Goal: Information Seeking & Learning: Learn about a topic

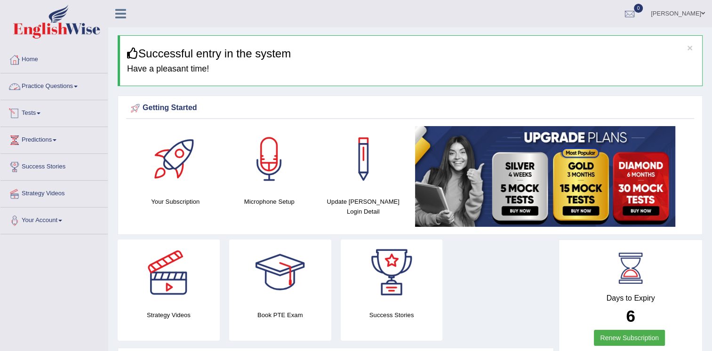
click at [61, 89] on link "Practice Questions" at bounding box center [53, 85] width 107 height 24
click at [61, 89] on link "Practice Questions" at bounding box center [52, 85] width 105 height 24
click at [65, 88] on link "Practice Questions" at bounding box center [53, 85] width 107 height 24
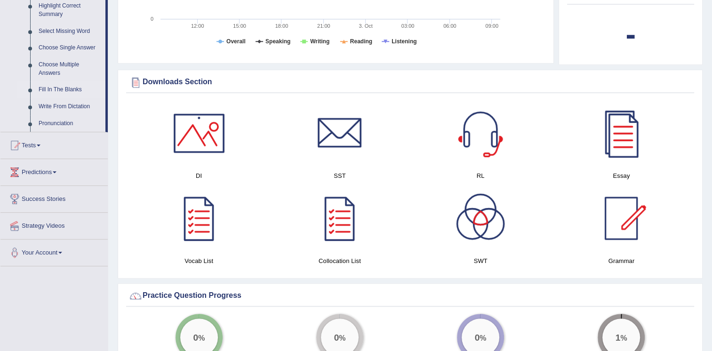
scroll to position [423, 0]
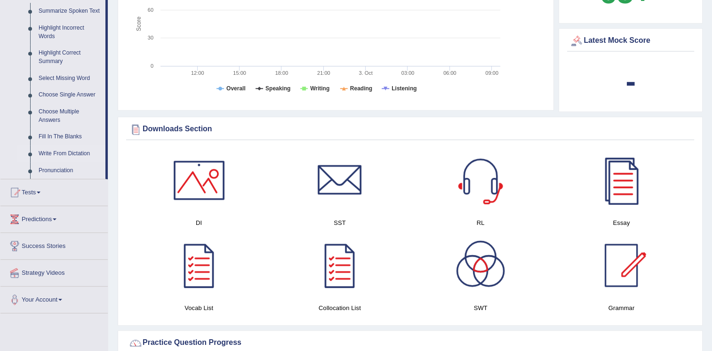
click at [57, 153] on link "Write From Dictation" at bounding box center [69, 153] width 71 height 17
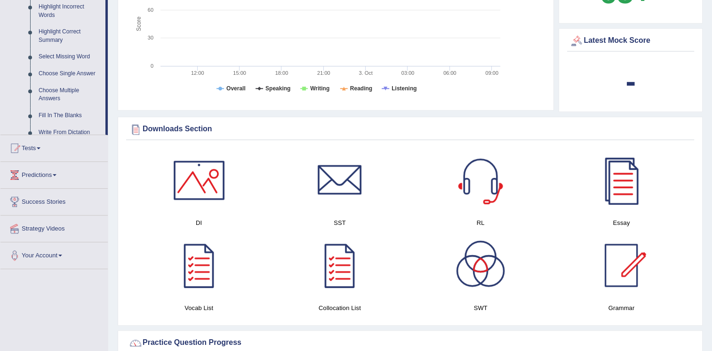
click at [57, 153] on div "Toggle navigation Home Practice Questions Speaking Practice Read Aloud Repeat S…" at bounding box center [356, 275] width 712 height 1397
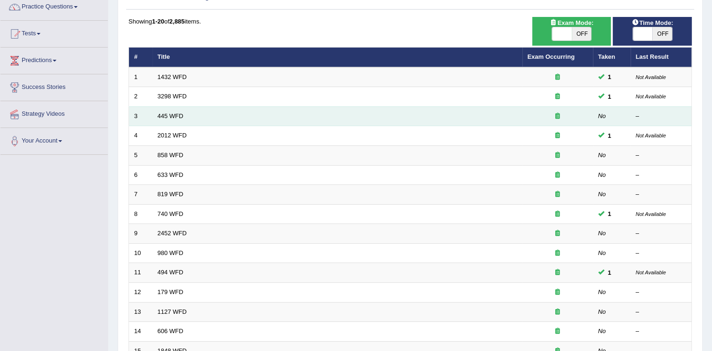
scroll to position [94, 0]
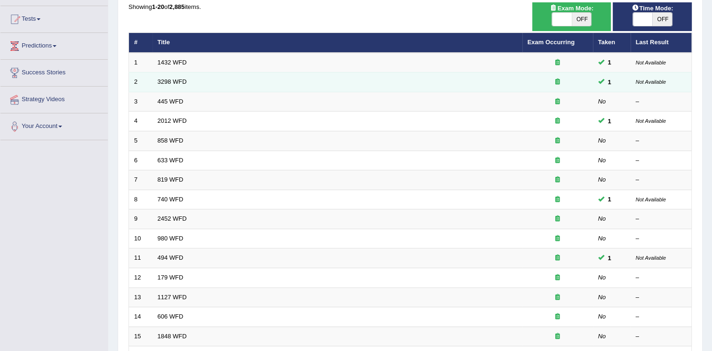
click at [168, 86] on td "3298 WFD" at bounding box center [337, 82] width 370 height 20
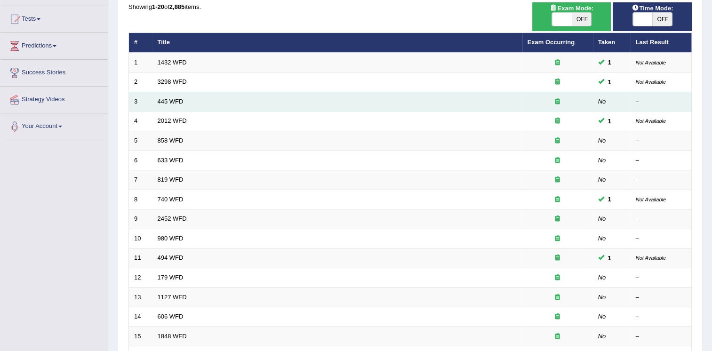
drag, startPoint x: 168, startPoint y: 86, endPoint x: 190, endPoint y: 93, distance: 22.8
click at [190, 93] on td "445 WFD" at bounding box center [337, 102] width 370 height 20
click at [190, 95] on td "445 WFD" at bounding box center [337, 102] width 370 height 20
click at [169, 99] on link "445 WFD" at bounding box center [171, 101] width 26 height 7
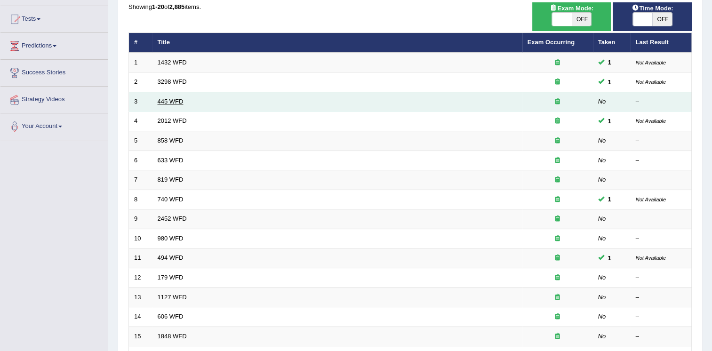
click at [169, 99] on link "445 WFD" at bounding box center [171, 101] width 26 height 7
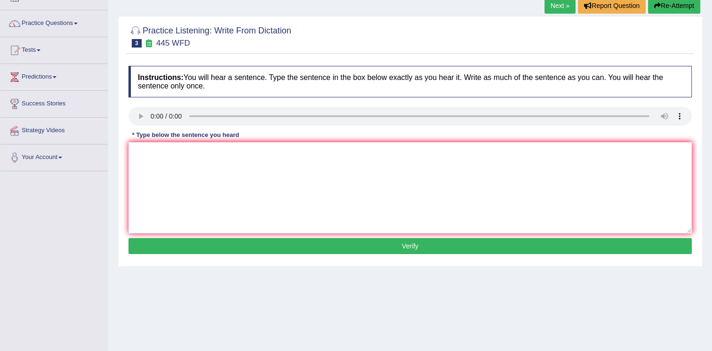
scroll to position [47, 0]
